Goal: Check status: Check status

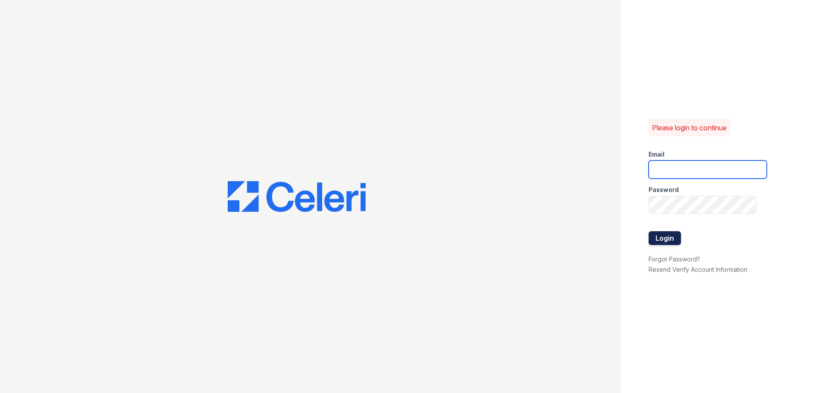
type input "[PERSON_NAME][DOMAIN_NAME][EMAIL_ADDRESS][DOMAIN_NAME]"
click at [668, 243] on button "Login" at bounding box center [664, 238] width 32 height 14
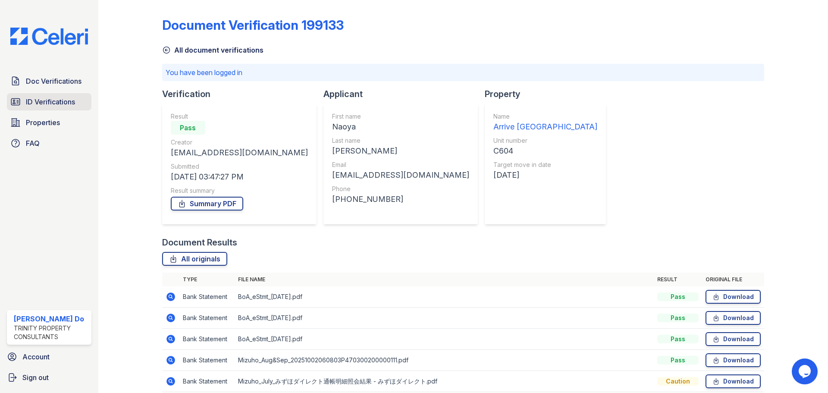
click at [59, 99] on span "ID Verifications" at bounding box center [50, 102] width 49 height 10
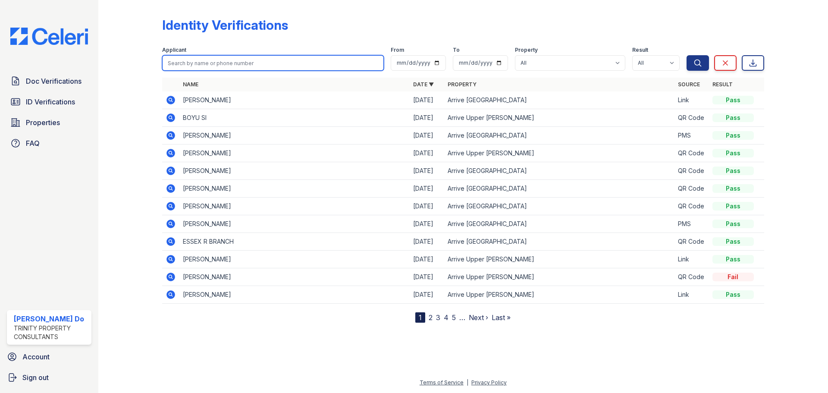
click at [263, 60] on input "search" at bounding box center [273, 63] width 222 height 16
click at [429, 317] on link "2" at bounding box center [430, 317] width 4 height 9
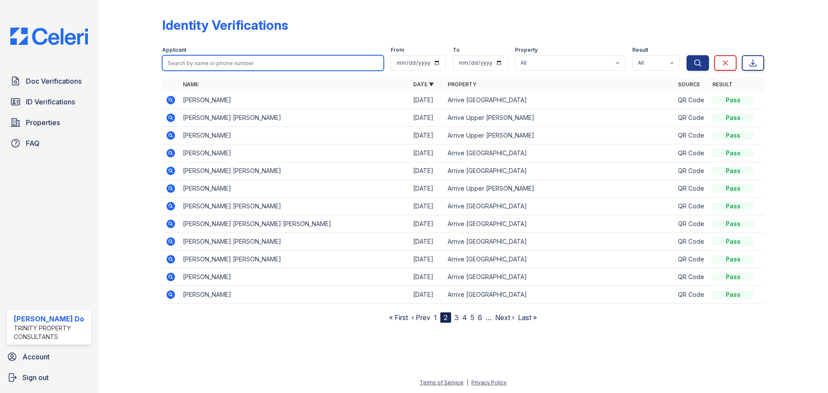
click at [222, 63] on input "search" at bounding box center [273, 63] width 222 height 16
type input "[PERSON_NAME]"
click at [686, 55] on button "Search" at bounding box center [697, 63] width 22 height 16
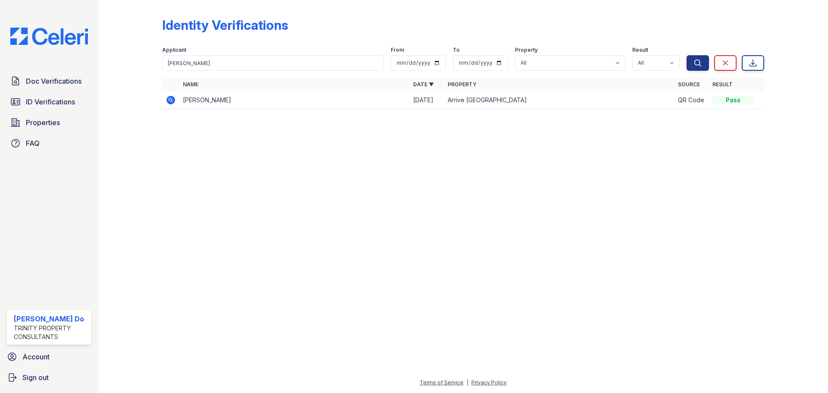
click at [170, 100] on icon at bounding box center [170, 99] width 2 height 2
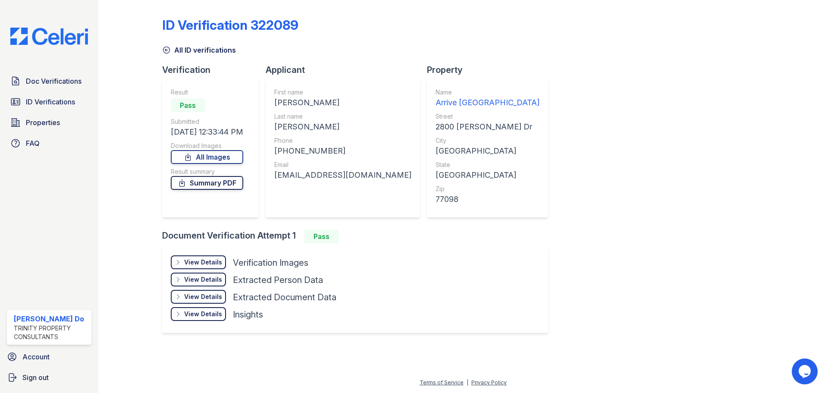
click at [223, 185] on link "Summary PDF" at bounding box center [207, 183] width 72 height 14
